Goal: Communication & Community: Participate in discussion

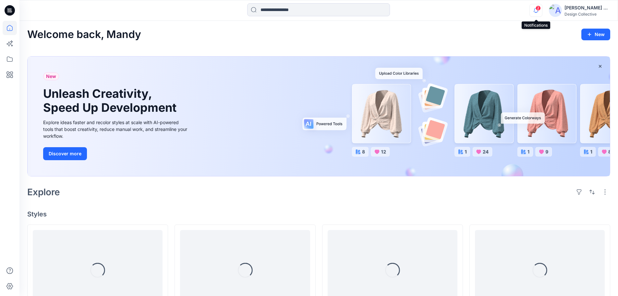
click at [535, 12] on icon "button" at bounding box center [536, 10] width 5 height 4
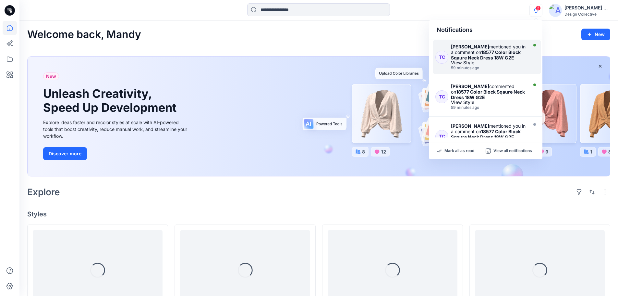
click at [499, 55] on strong "18577 Color Block Sqaure Neck Dress 18W G2E" at bounding box center [486, 54] width 70 height 11
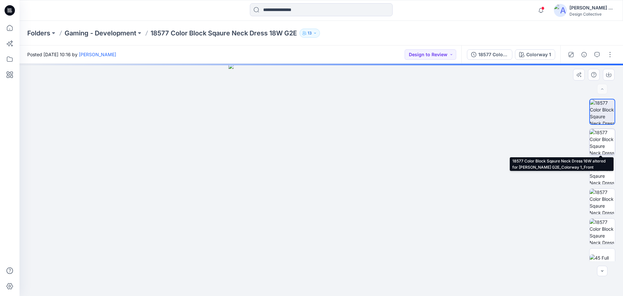
click at [600, 141] on img at bounding box center [601, 141] width 25 height 25
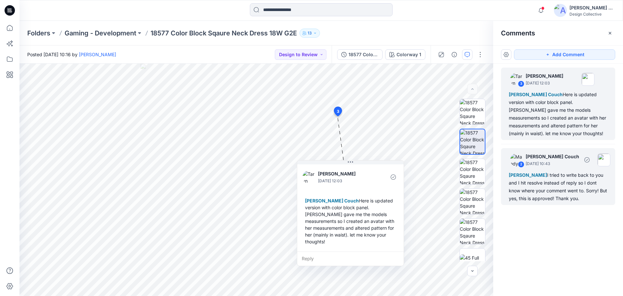
click at [554, 183] on div "[PERSON_NAME] I tried to write back to you and I hit resolve instead of reply s…" at bounding box center [558, 186] width 99 height 31
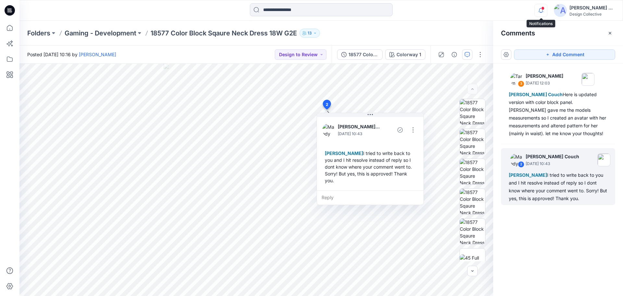
click at [541, 11] on icon "button" at bounding box center [541, 10] width 12 height 13
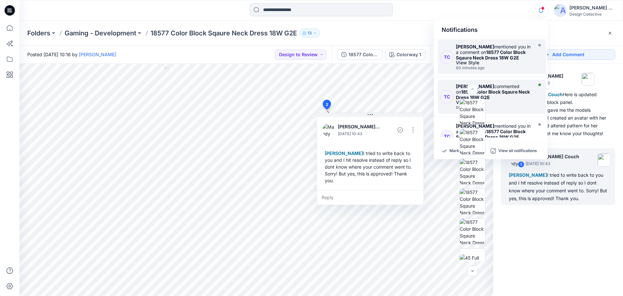
click at [508, 93] on strong "18577 Color Block Sqaure Neck Dress 18W G2E" at bounding box center [493, 94] width 74 height 11
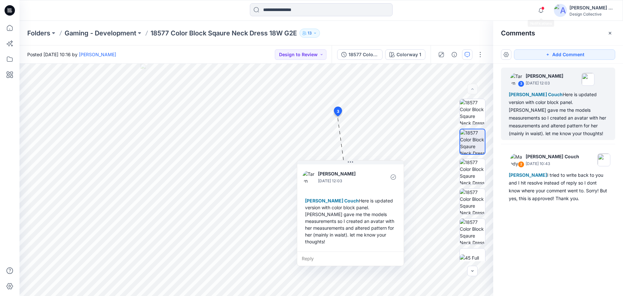
click at [542, 8] on span at bounding box center [542, 8] width 3 height 4
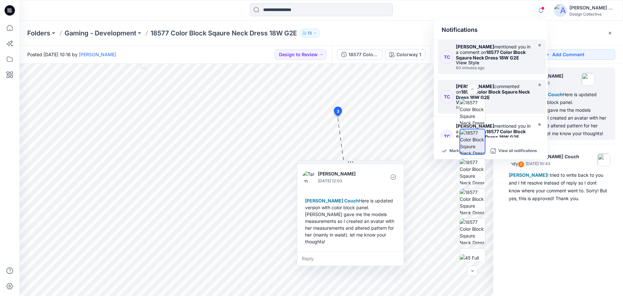
click at [505, 58] on strong "18577 Color Block Sqaure Neck Dress 18W G2E" at bounding box center [491, 54] width 70 height 11
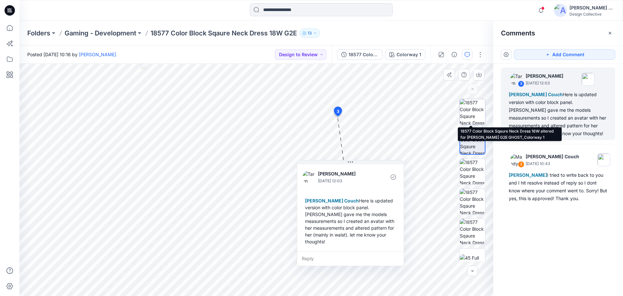
click at [474, 111] on img at bounding box center [472, 111] width 25 height 25
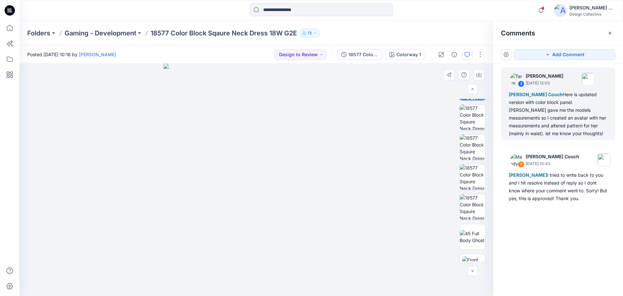
scroll to position [26, 0]
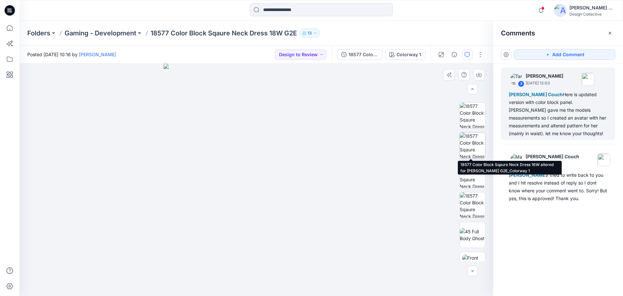
click at [468, 143] on img at bounding box center [472, 144] width 25 height 25
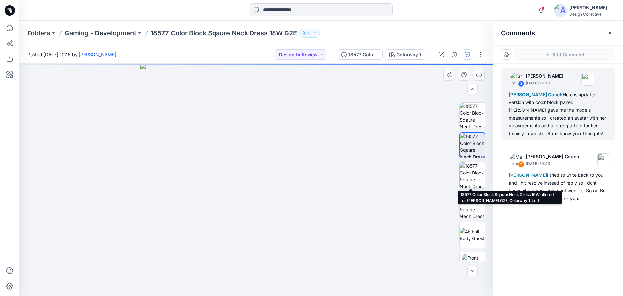
click at [472, 173] on img at bounding box center [472, 174] width 25 height 25
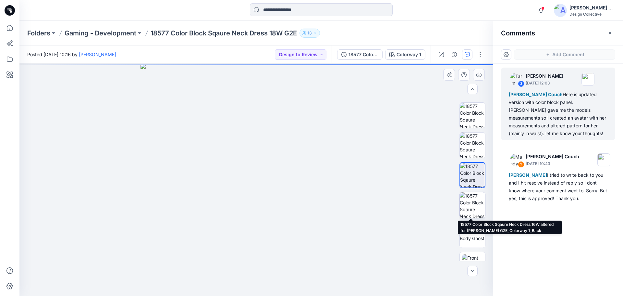
click at [471, 203] on img at bounding box center [472, 204] width 25 height 25
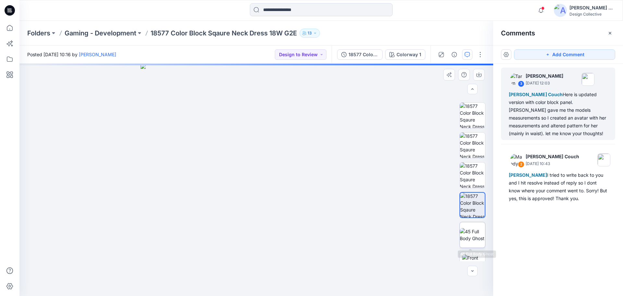
click at [475, 230] on img at bounding box center [472, 235] width 25 height 14
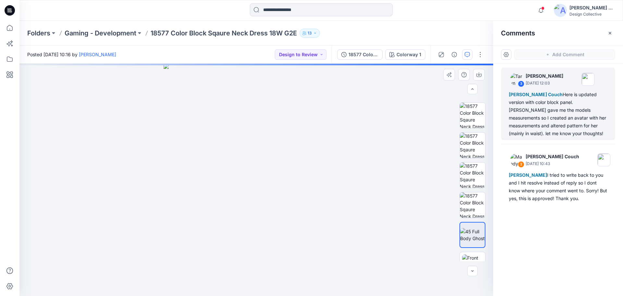
scroll to position [0, 0]
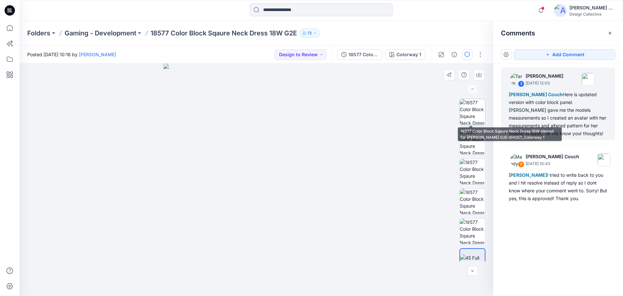
click at [470, 117] on img at bounding box center [472, 111] width 25 height 25
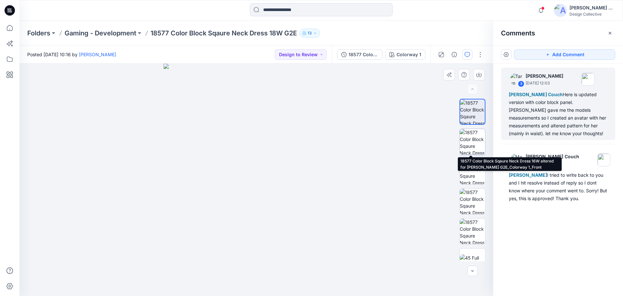
click at [470, 140] on img at bounding box center [472, 141] width 25 height 25
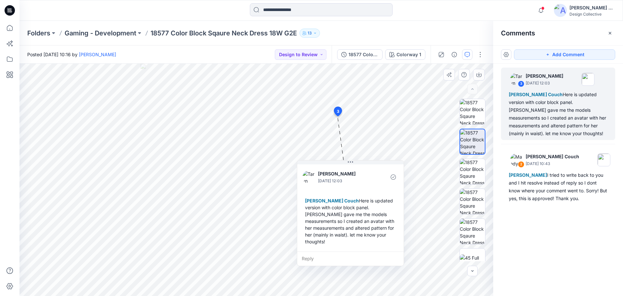
click at [312, 251] on div "Reply" at bounding box center [350, 258] width 106 height 14
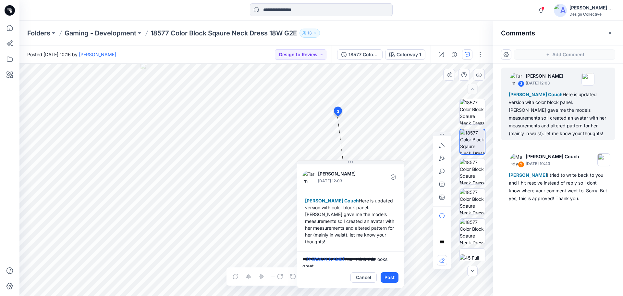
type textarea "**********"
click at [392, 272] on button "Post" at bounding box center [390, 277] width 18 height 10
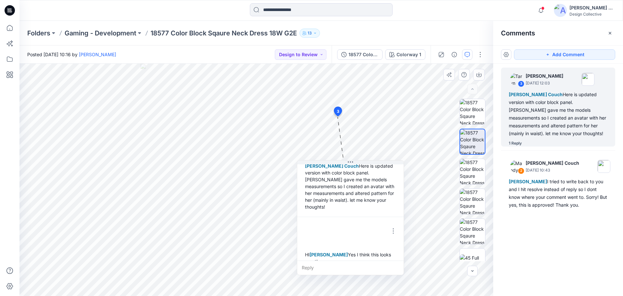
scroll to position [39, 0]
